Goal: Check status: Check status

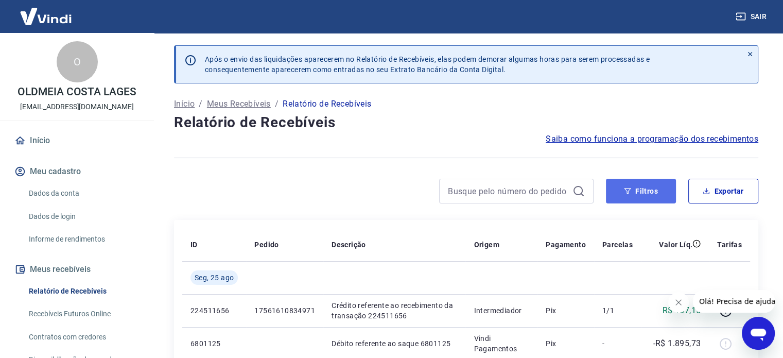
click at [650, 194] on button "Filtros" at bounding box center [641, 191] width 70 height 25
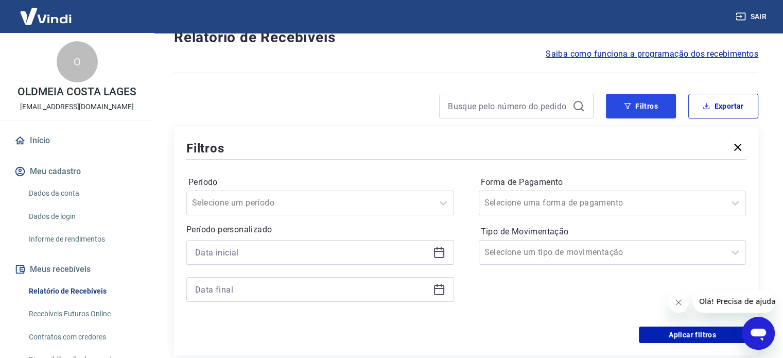
scroll to position [103, 0]
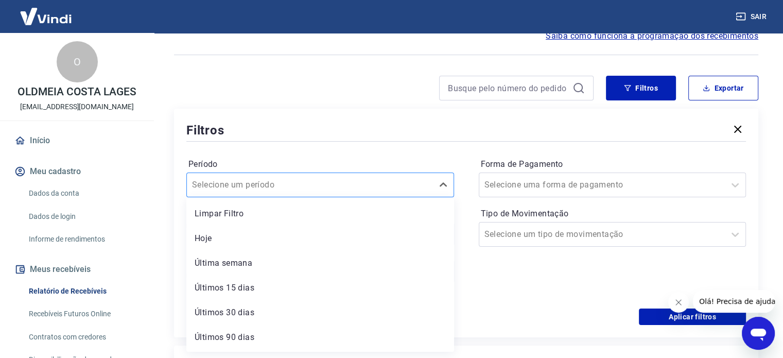
click at [420, 184] on div at bounding box center [310, 185] width 236 height 14
click at [242, 236] on div "Hoje" at bounding box center [320, 238] width 268 height 21
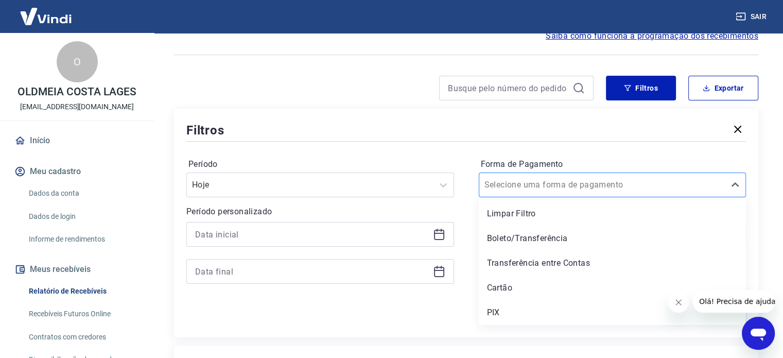
click at [527, 192] on div "Selecione uma forma de pagamento" at bounding box center [602, 185] width 246 height 19
click at [505, 308] on div "PIX" at bounding box center [613, 312] width 268 height 21
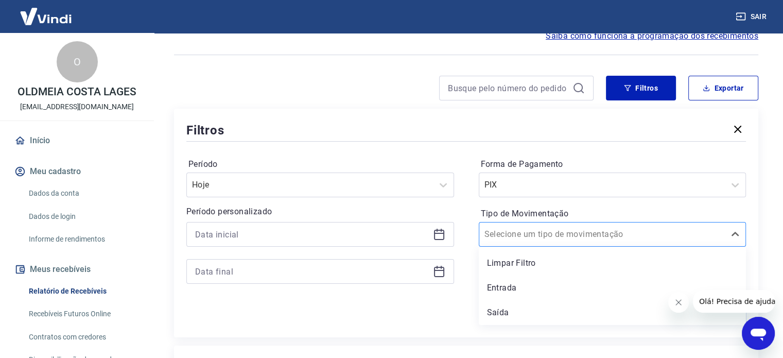
click at [530, 238] on input "Tipo de Movimentação" at bounding box center [536, 234] width 104 height 12
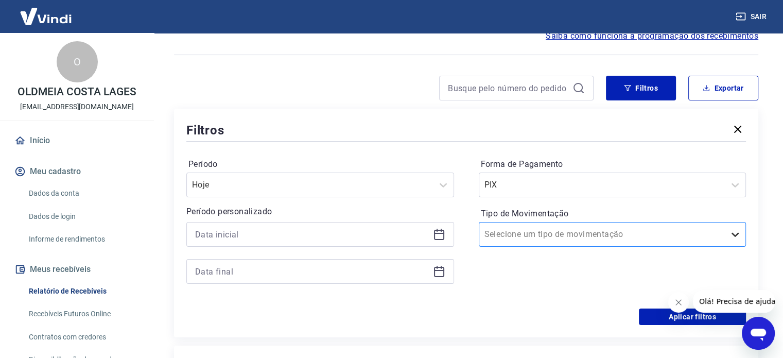
drag, startPoint x: 741, startPoint y: 232, endPoint x: 735, endPoint y: 234, distance: 6.5
click at [739, 232] on div at bounding box center [735, 234] width 21 height 21
click at [666, 317] on button "Aplicar filtros" at bounding box center [692, 316] width 107 height 16
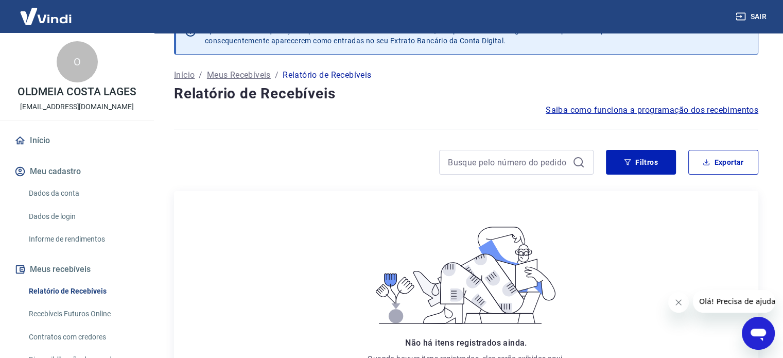
scroll to position [51, 0]
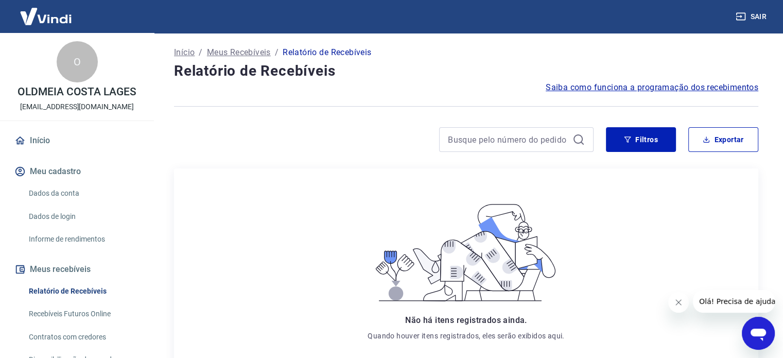
click at [637, 96] on div at bounding box center [466, 106] width 584 height 25
click at [637, 91] on span "Saiba como funciona a programação dos recebimentos" at bounding box center [652, 87] width 213 height 12
